Goal: Task Accomplishment & Management: Use online tool/utility

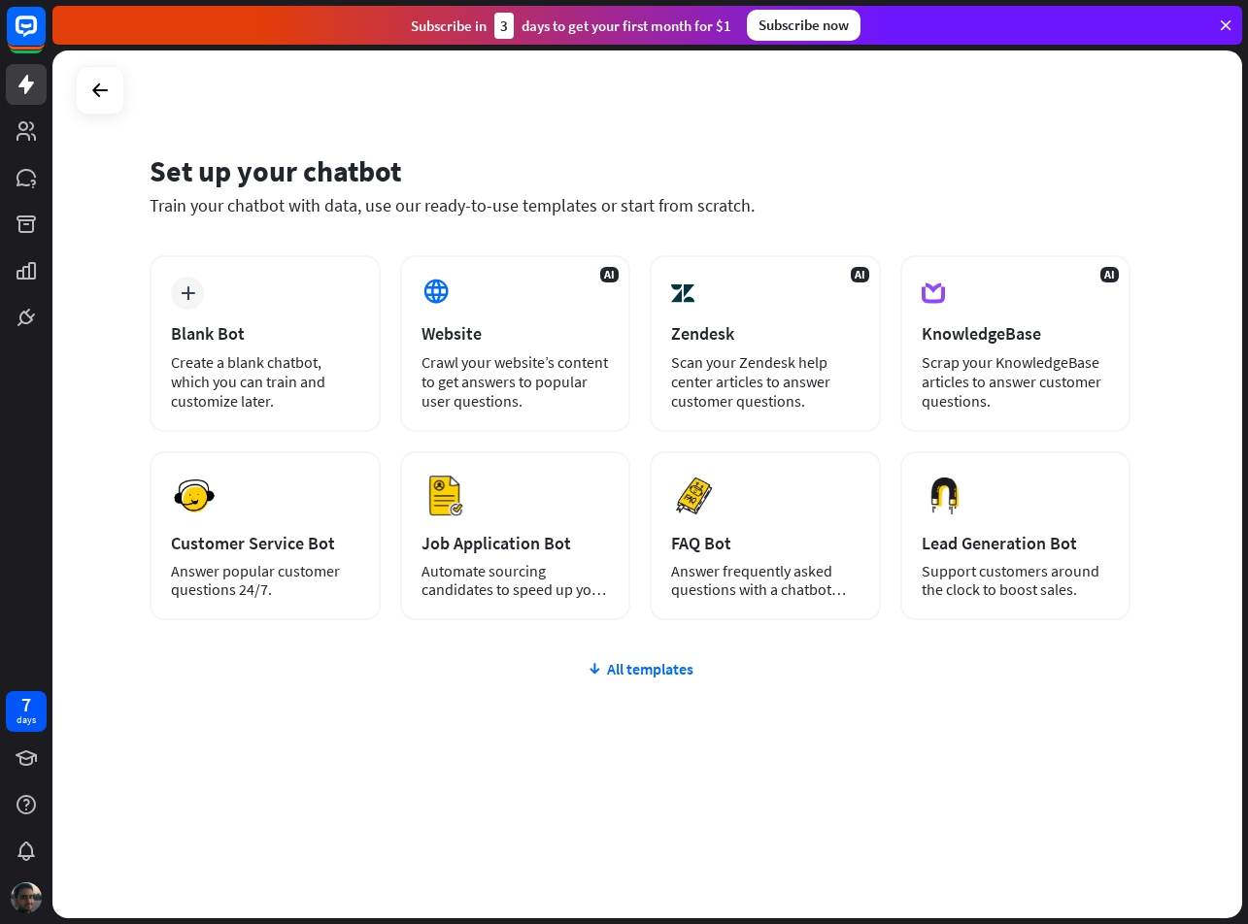
drag, startPoint x: 140, startPoint y: 166, endPoint x: 434, endPoint y: 185, distance: 294.9
click at [434, 185] on div "Set up your chatbot Train your chatbot with data, use our ready-to-use template…" at bounding box center [647, 484] width 1190 height 868
drag, startPoint x: 139, startPoint y: 215, endPoint x: 863, endPoint y: 219, distance: 724.5
click at [863, 219] on div "Set up your chatbot Train your chatbot with data, use our ready-to-use template…" at bounding box center [647, 484] width 1190 height 868
click at [522, 360] on div "Crawl your website’s content to get answers to popular user questions." at bounding box center [515, 382] width 188 height 58
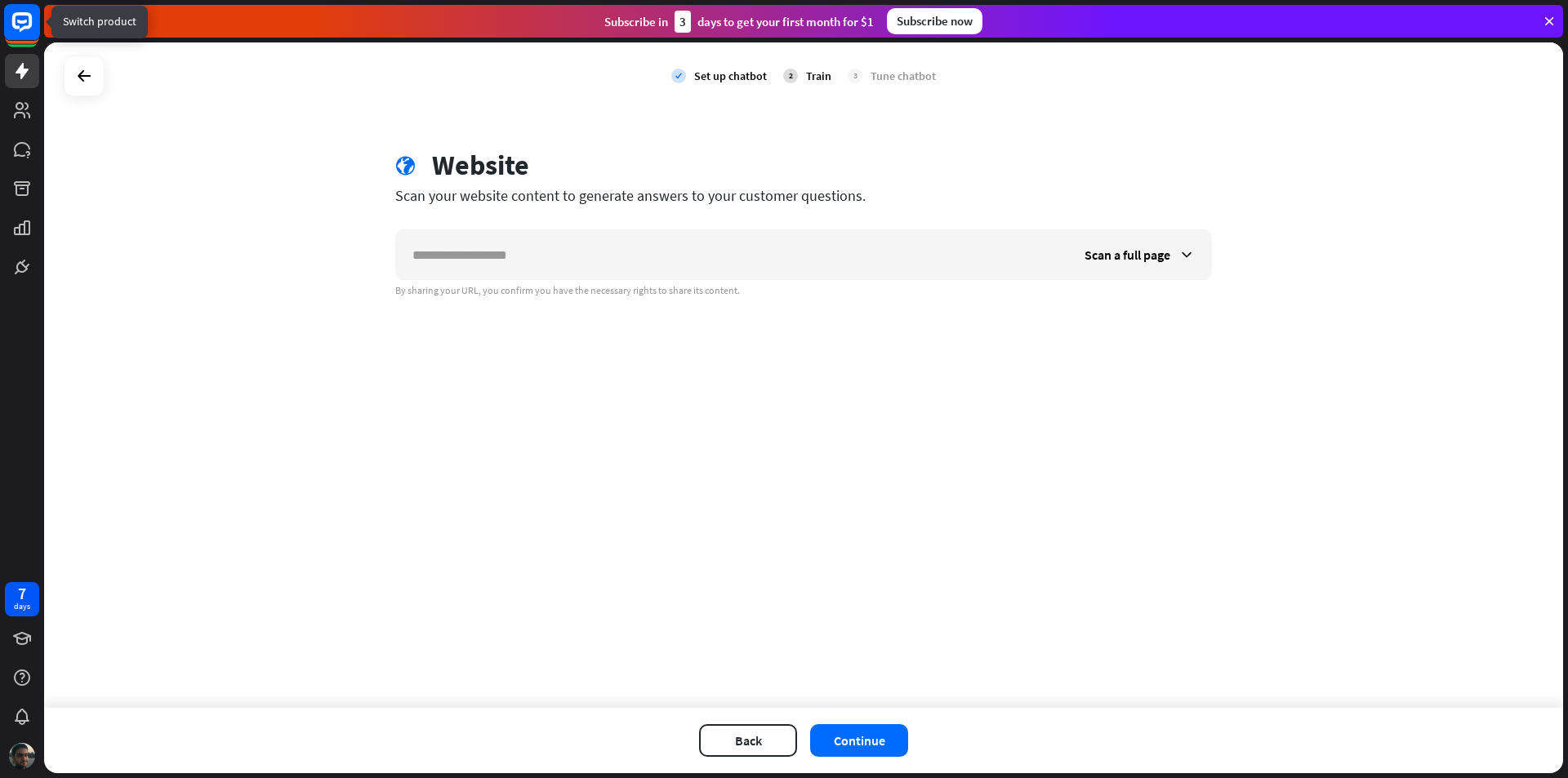
click at [23, 32] on rect at bounding box center [22, 22] width 36 height 36
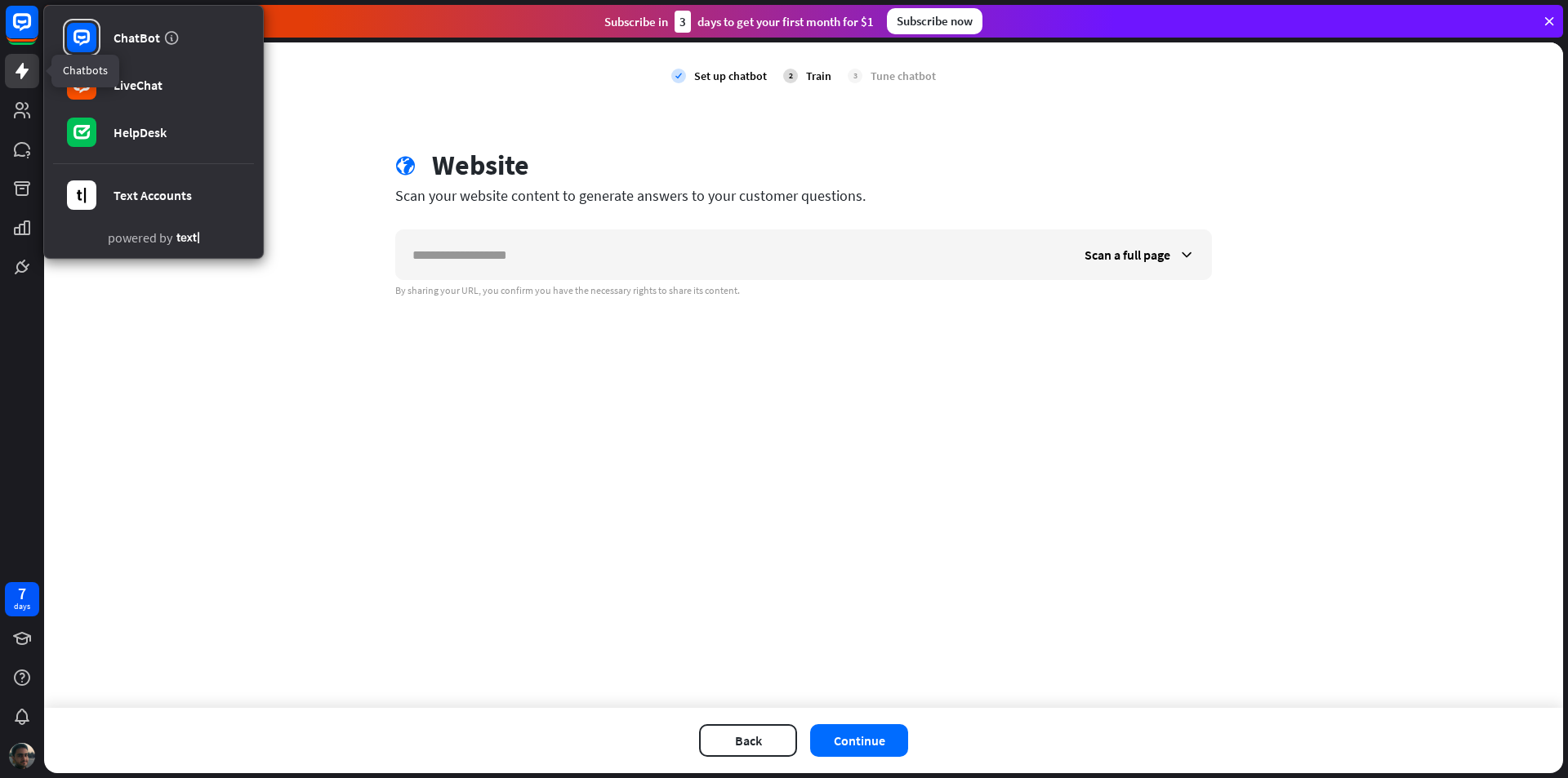
click at [23, 73] on icon at bounding box center [22, 71] width 13 height 16
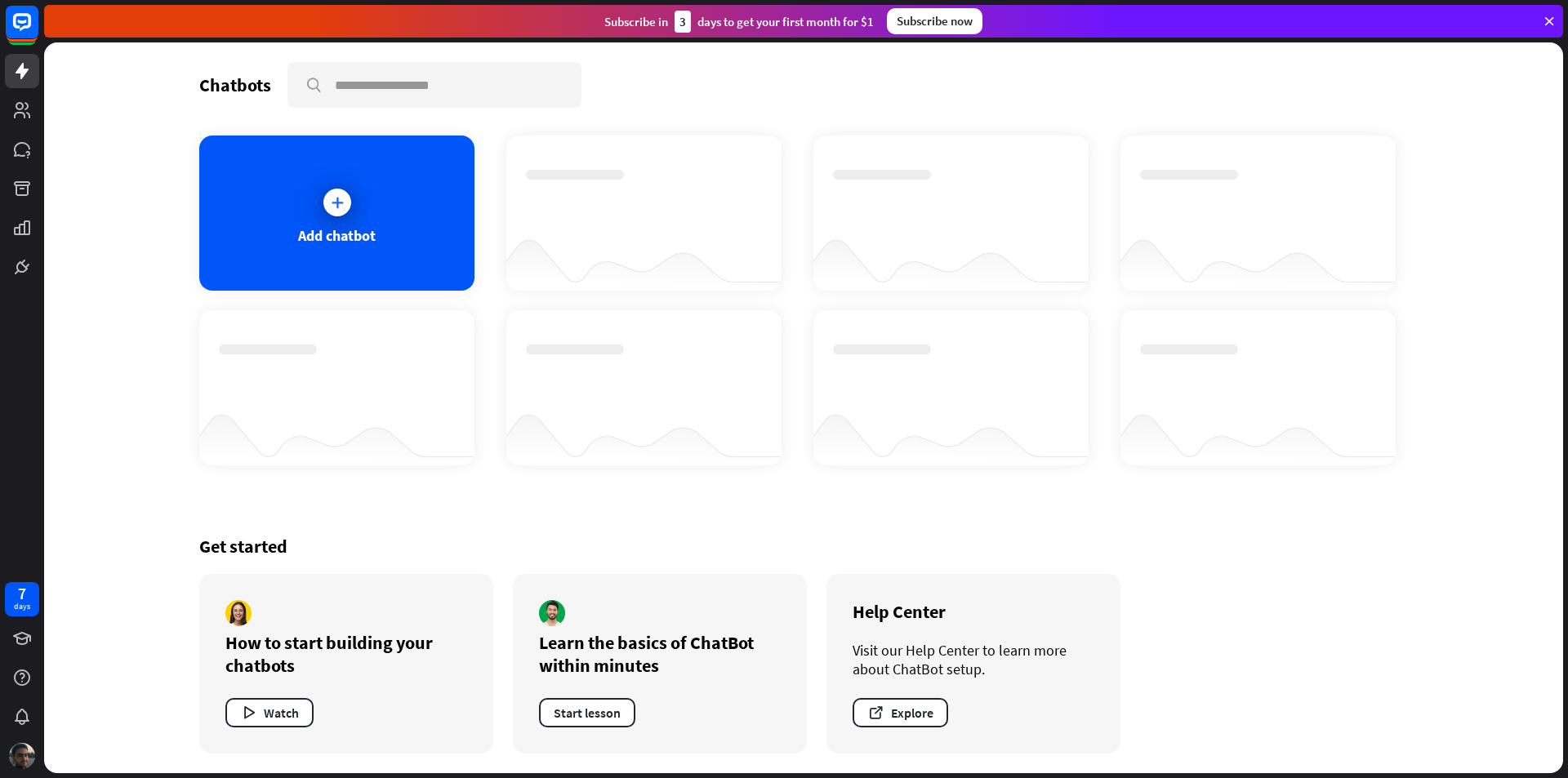
click at [223, 91] on div "Chatbots" at bounding box center [235, 84] width 72 height 23
click at [312, 195] on div "Add chatbot" at bounding box center [336, 213] width 275 height 156
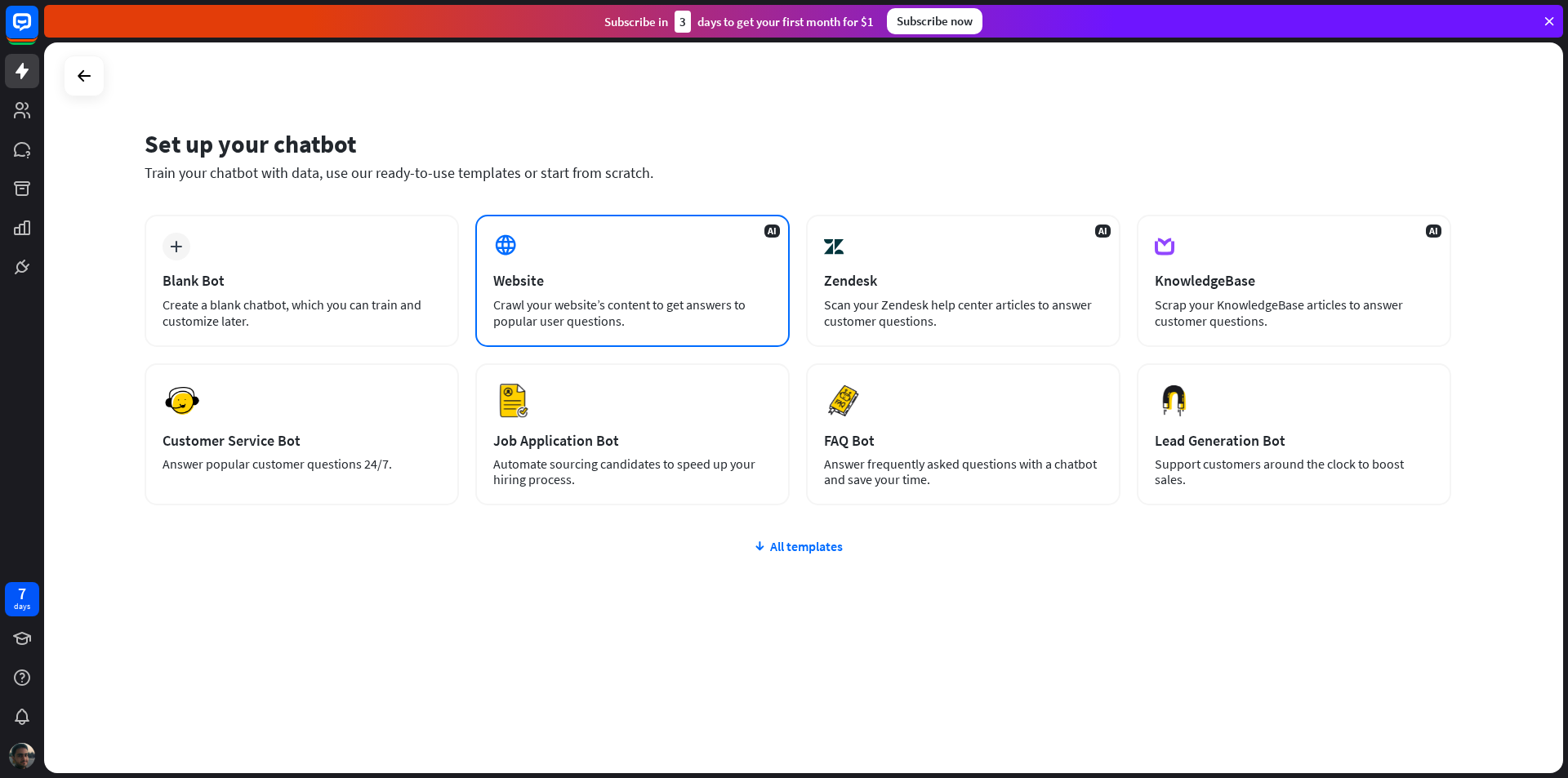
click at [562, 303] on div "Crawl your website’s content to get answers to popular user questions." at bounding box center [633, 313] width 278 height 33
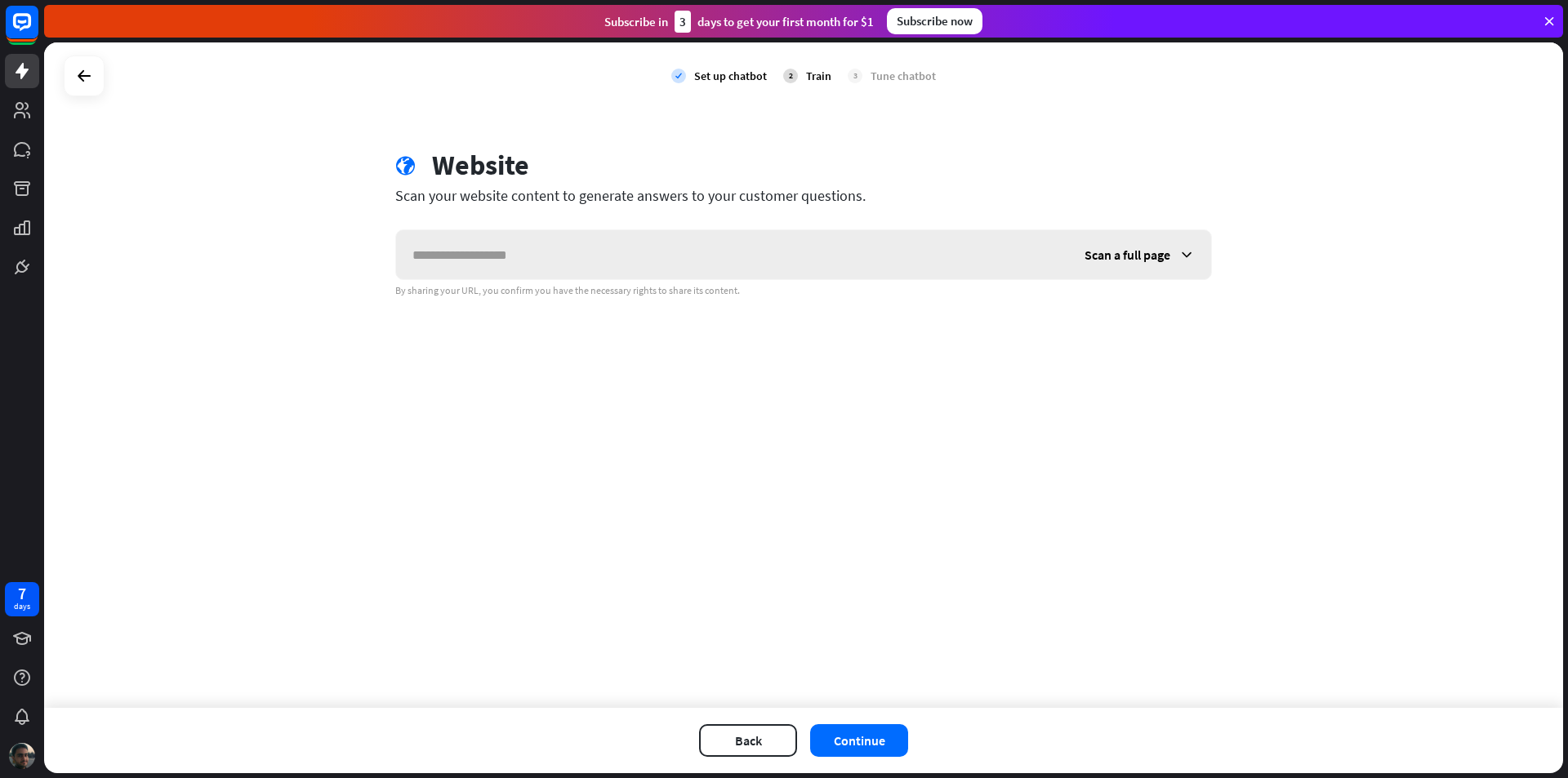
click at [666, 259] on input "text" at bounding box center [732, 255] width 672 height 49
click at [1049, 251] on span "Scan a full page" at bounding box center [1128, 254] width 86 height 16
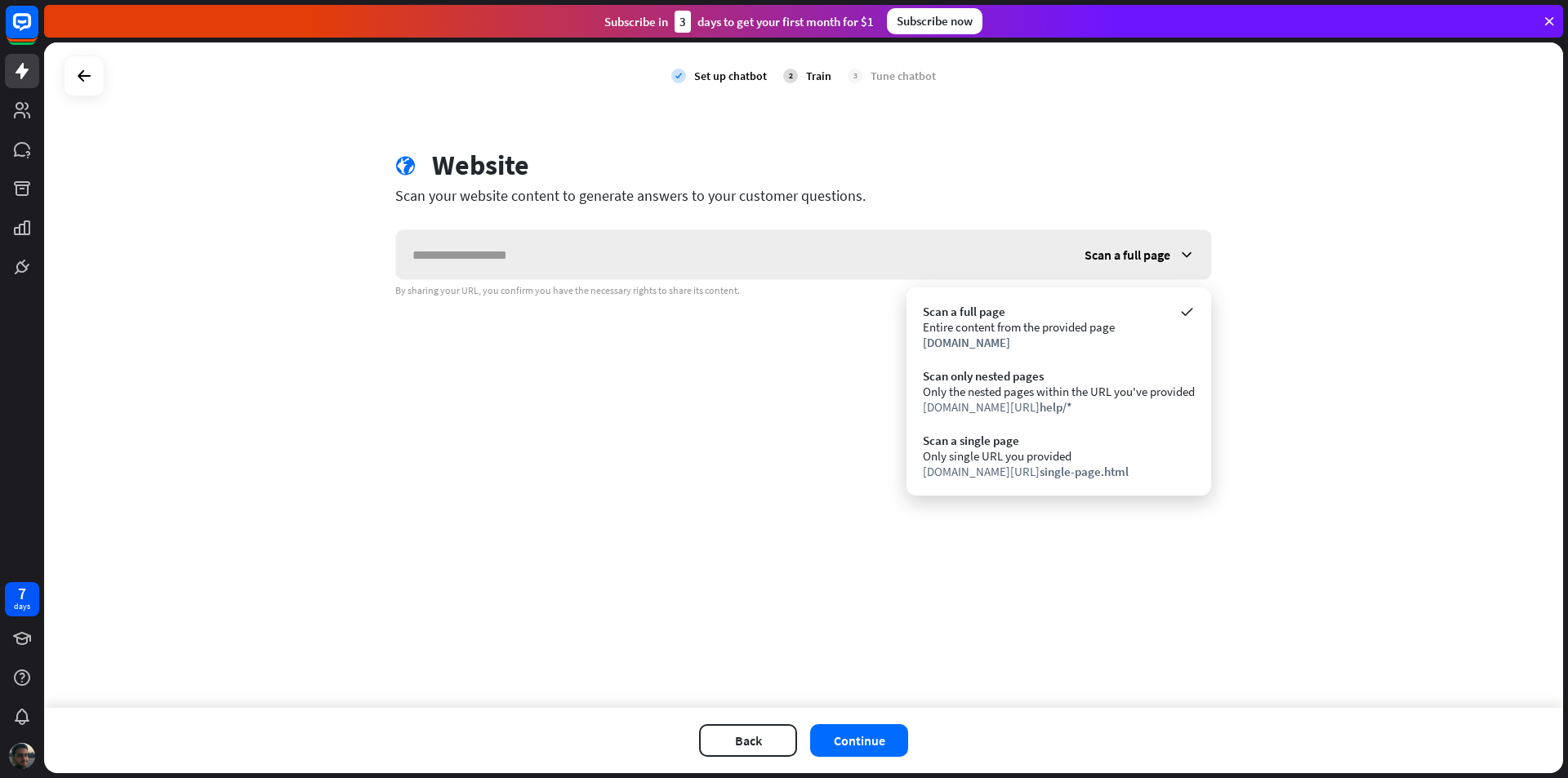
click at [1049, 257] on span "Scan a full page" at bounding box center [1128, 254] width 86 height 16
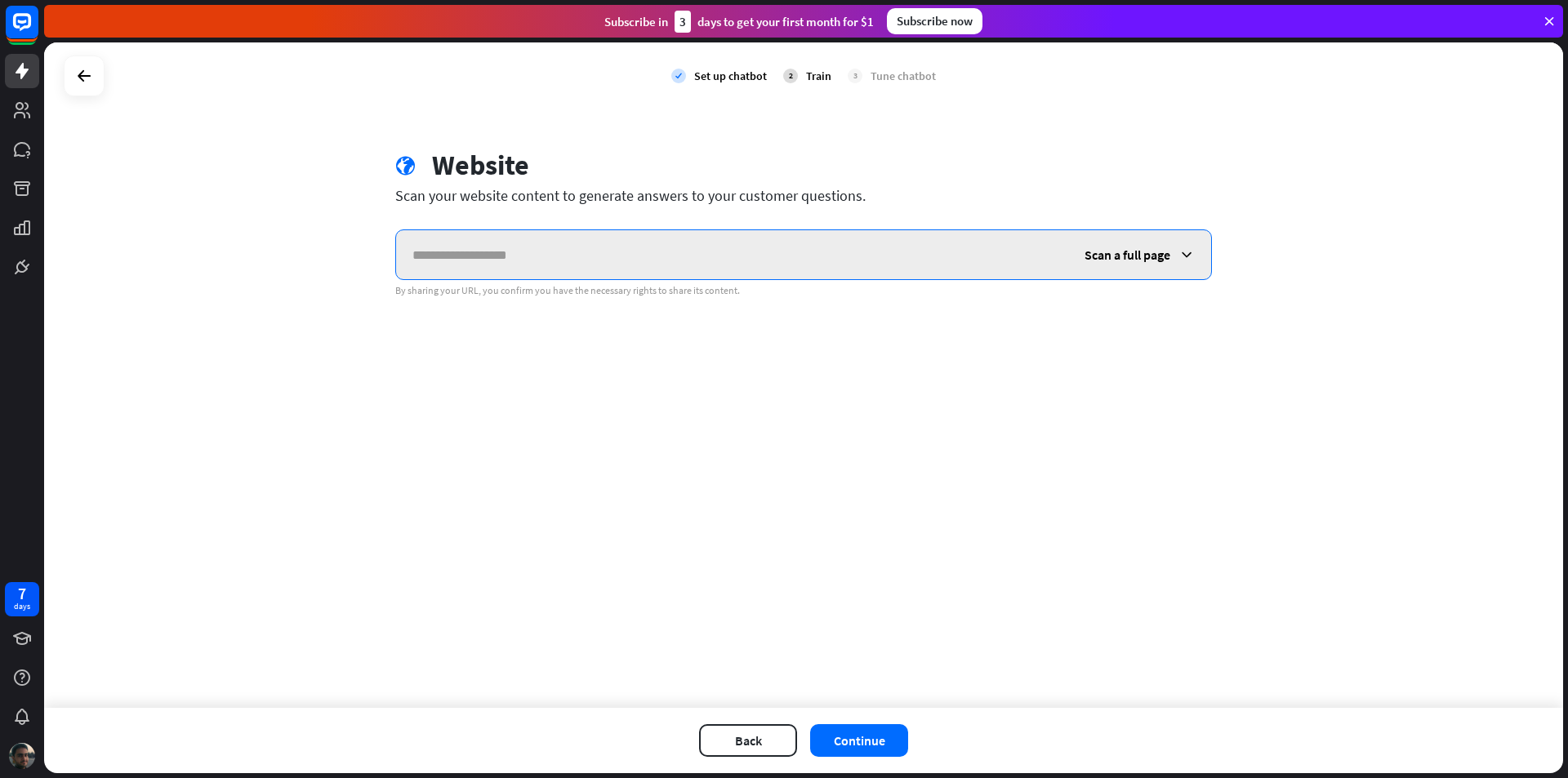
click at [485, 262] on input "text" at bounding box center [732, 255] width 672 height 49
